Goal: Information Seeking & Learning: Learn about a topic

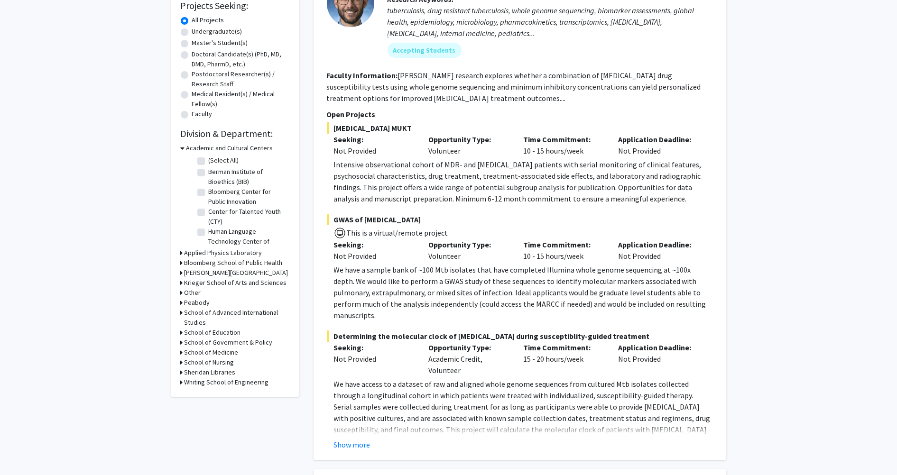
scroll to position [165, 0]
click at [222, 350] on h3 "School of Medicine" at bounding box center [212, 352] width 54 height 10
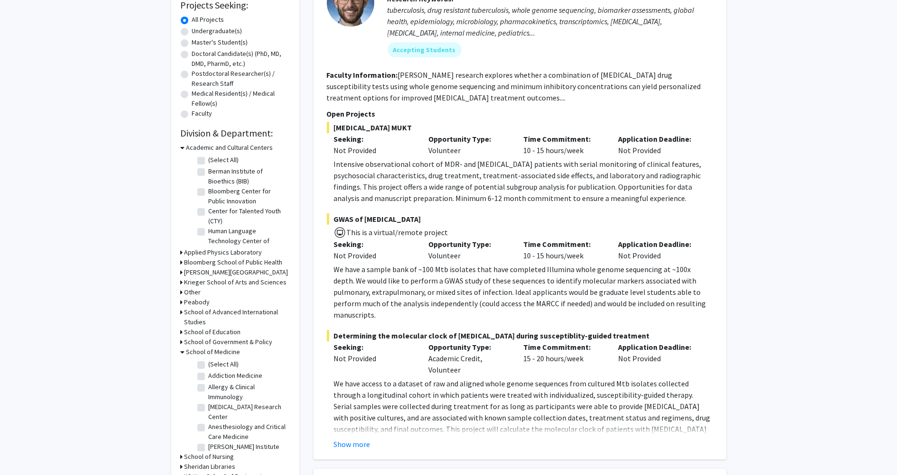
click at [212, 360] on label "(Select All)" at bounding box center [224, 365] width 30 height 10
click at [212, 360] on input "(Select All)" at bounding box center [212, 363] width 6 height 6
checkbox input "true"
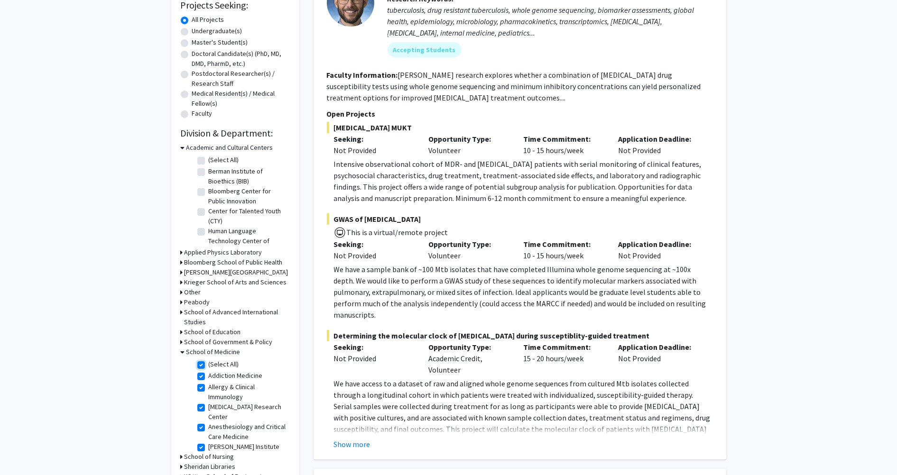
checkbox input "true"
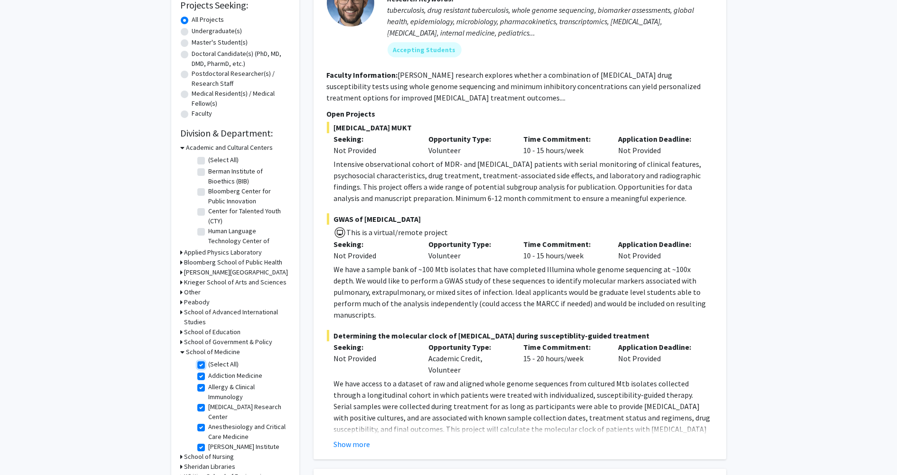
checkbox input "true"
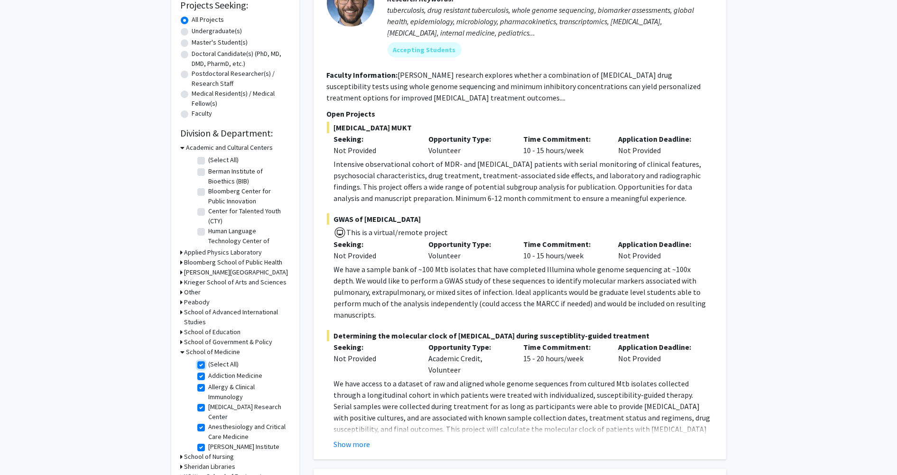
checkbox input "true"
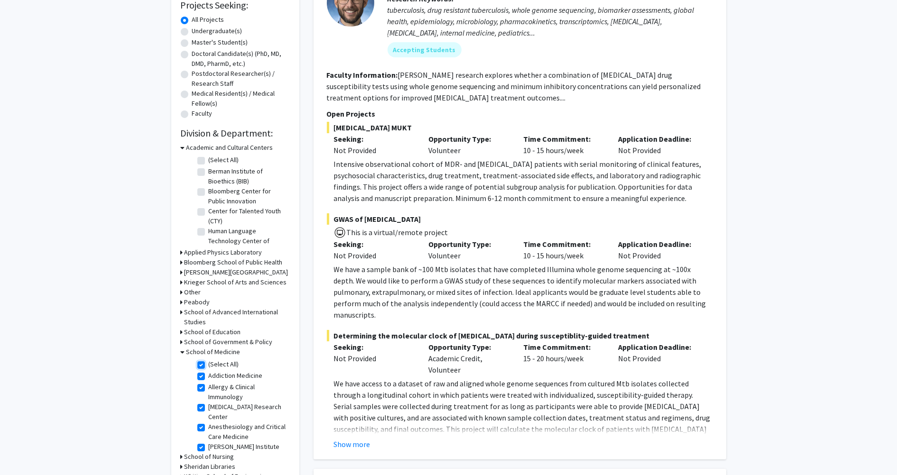
checkbox input "true"
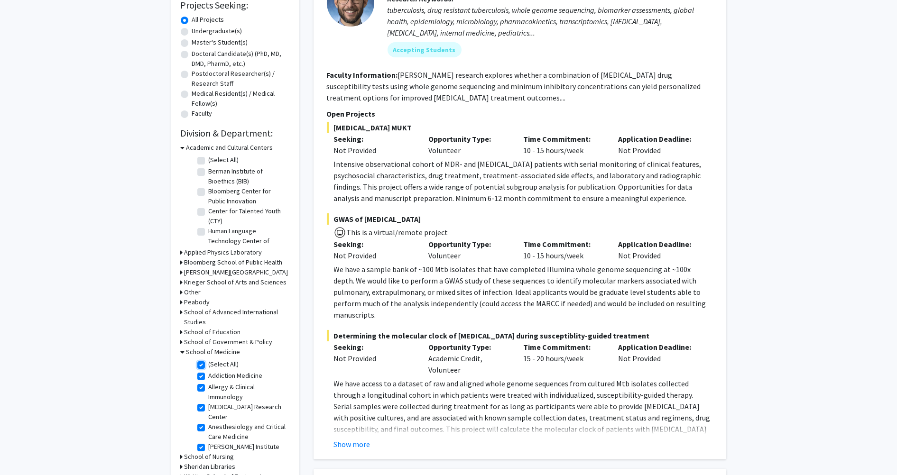
checkbox input "true"
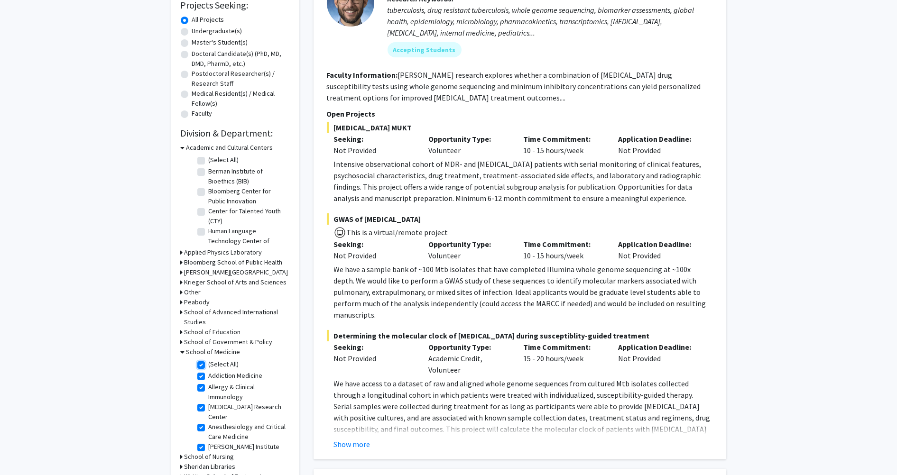
checkbox input "true"
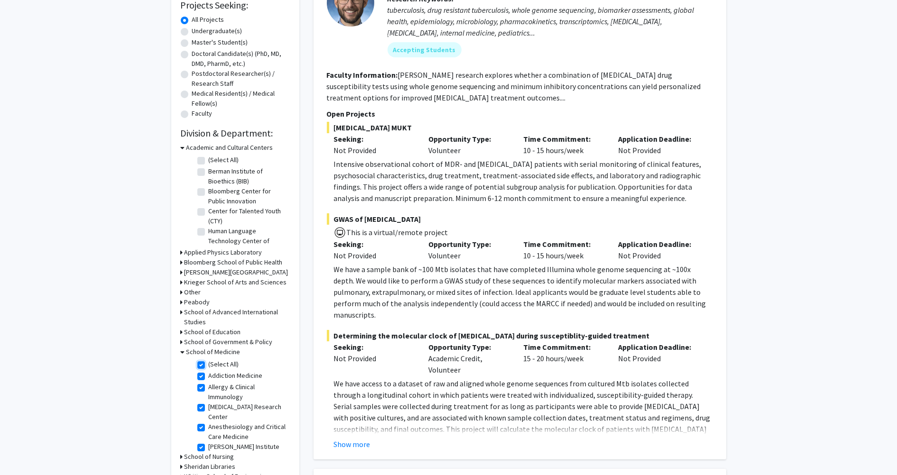
checkbox input "true"
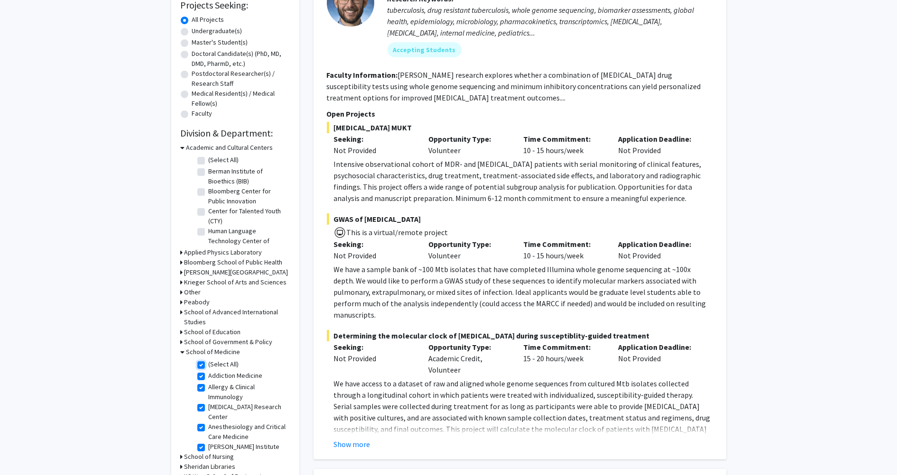
checkbox input "true"
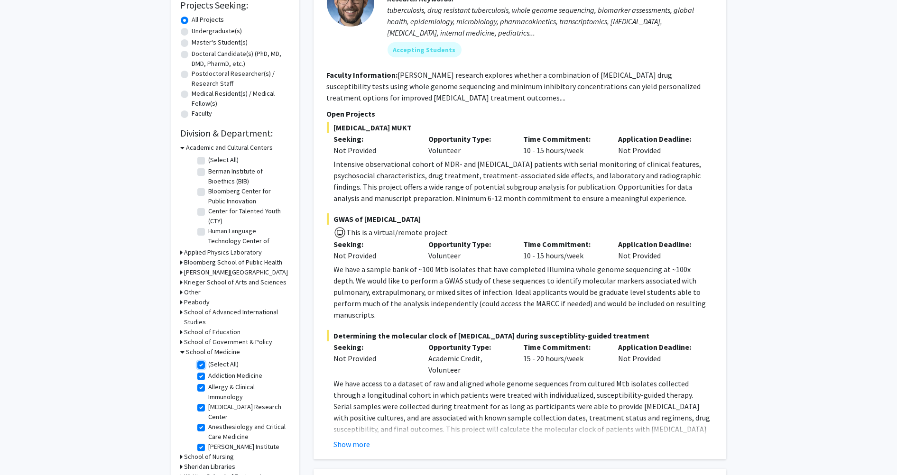
checkbox input "true"
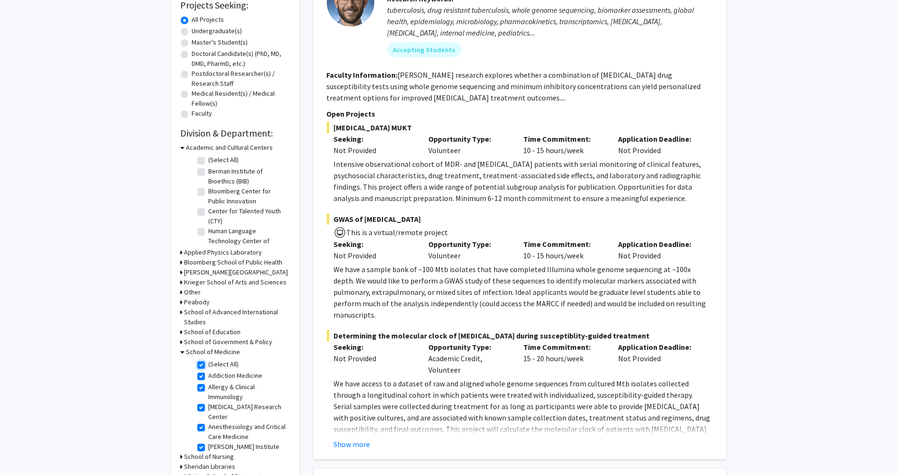
checkbox input "true"
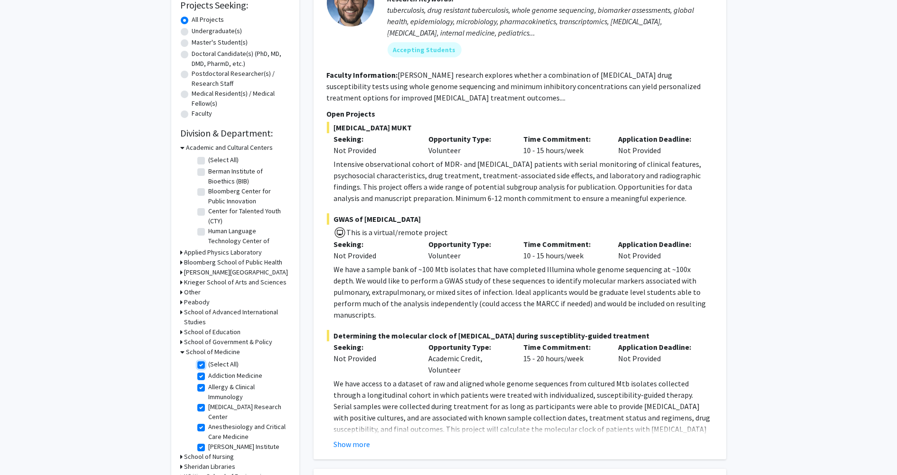
checkbox input "true"
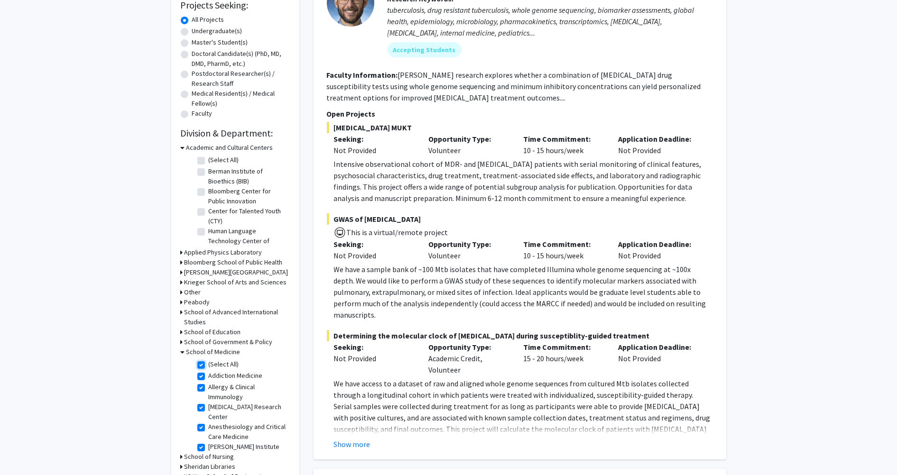
checkbox input "true"
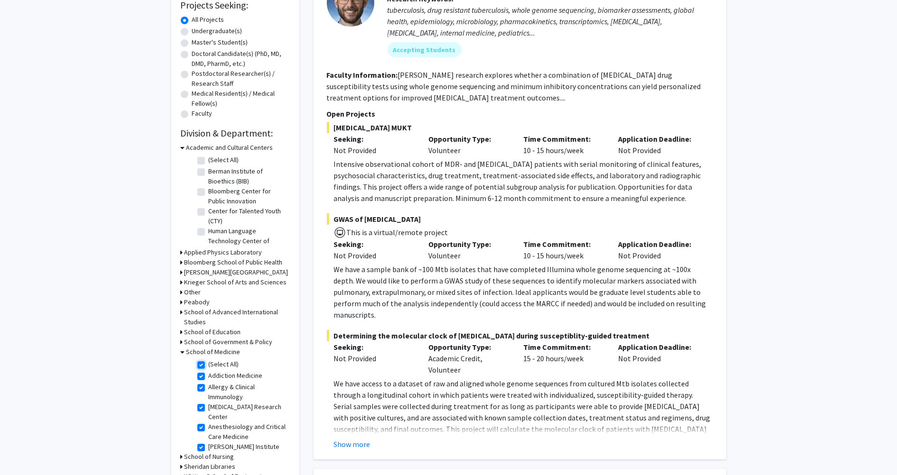
checkbox input "true"
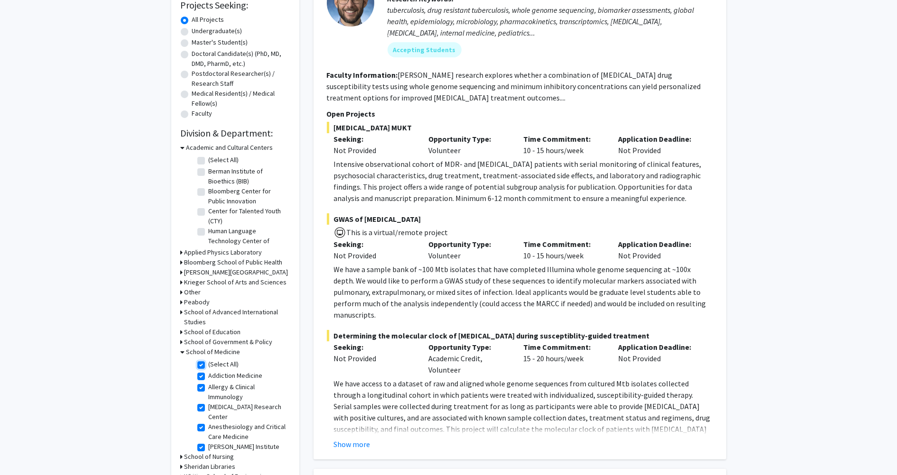
checkbox input "true"
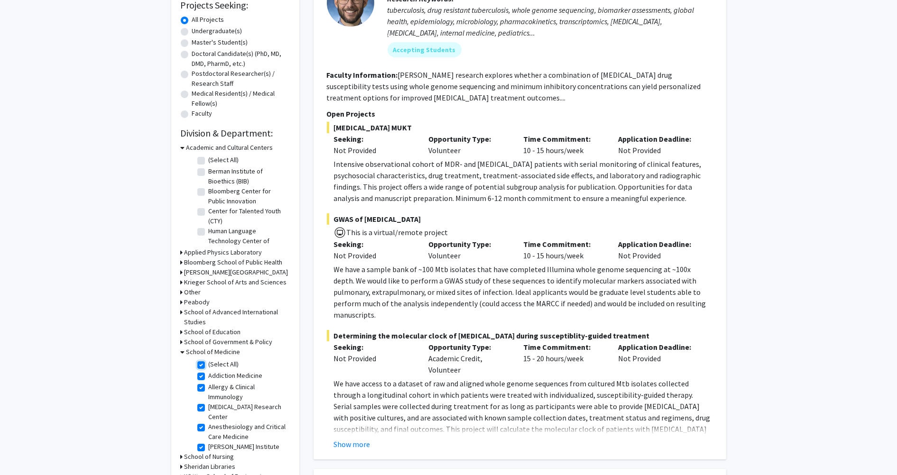
checkbox input "true"
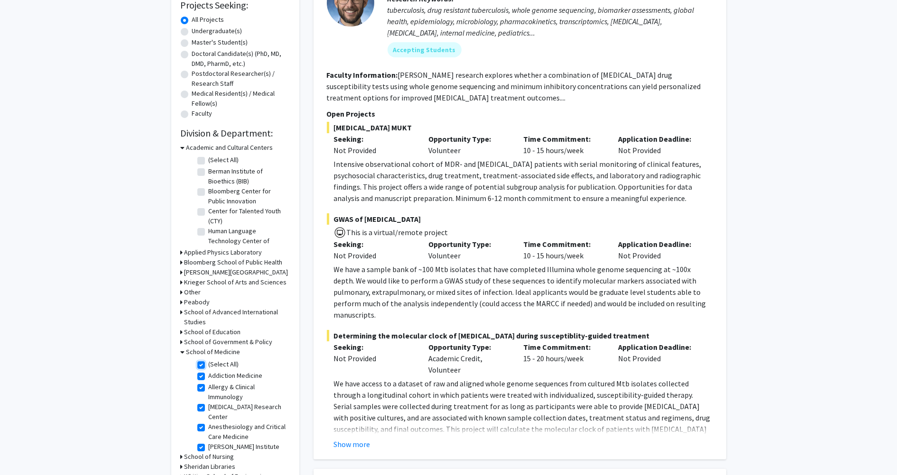
checkbox input "true"
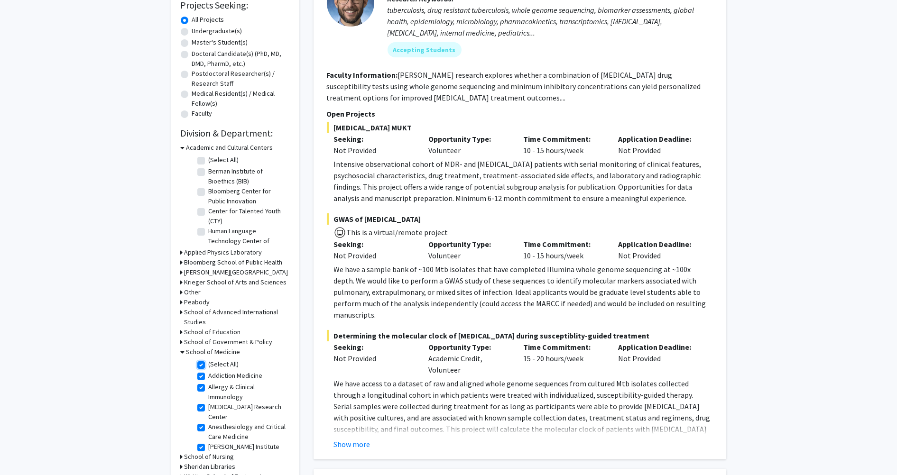
checkbox input "true"
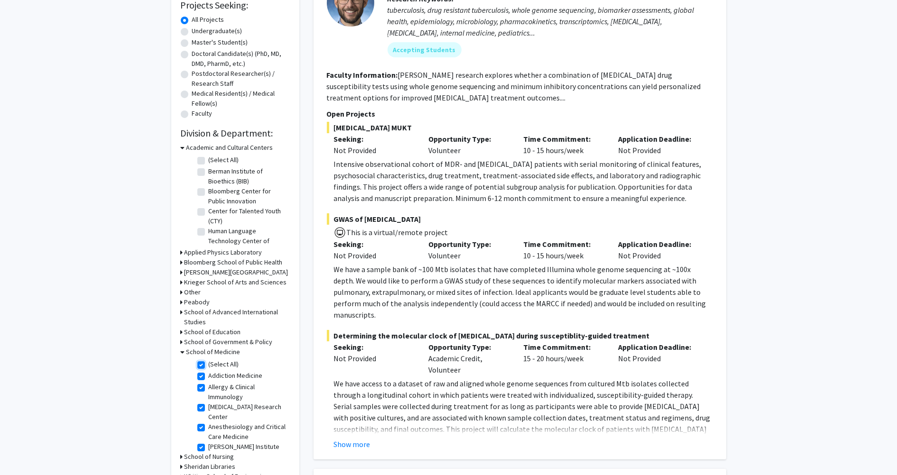
checkbox input "true"
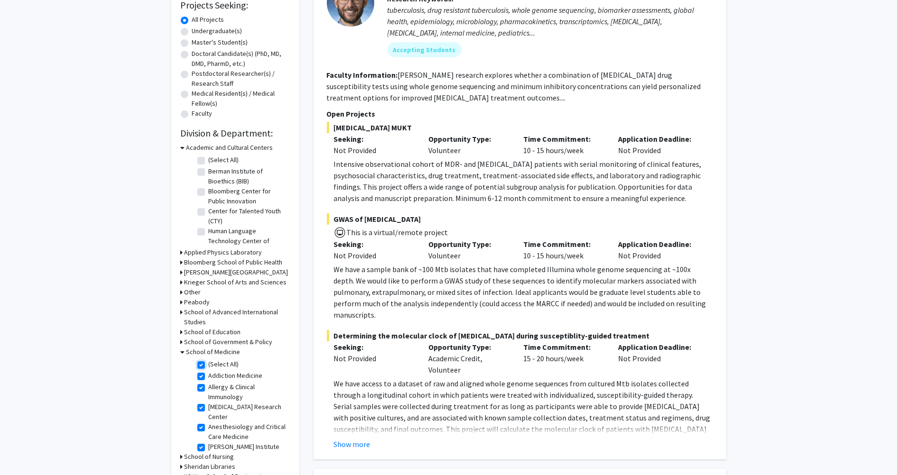
checkbox input "true"
